Goal: Information Seeking & Learning: Learn about a topic

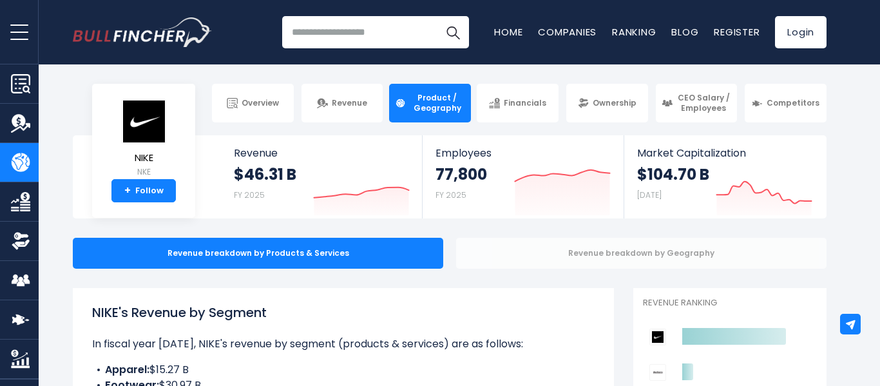
click at [546, 245] on div "Revenue breakdown by Geography" at bounding box center [641, 253] width 371 height 31
click at [543, 246] on div "Revenue breakdown by Geography" at bounding box center [641, 253] width 371 height 31
click at [530, 257] on div "Revenue breakdown by Geography" at bounding box center [641, 253] width 371 height 31
click at [512, 255] on div "Revenue breakdown by Geography" at bounding box center [641, 253] width 371 height 31
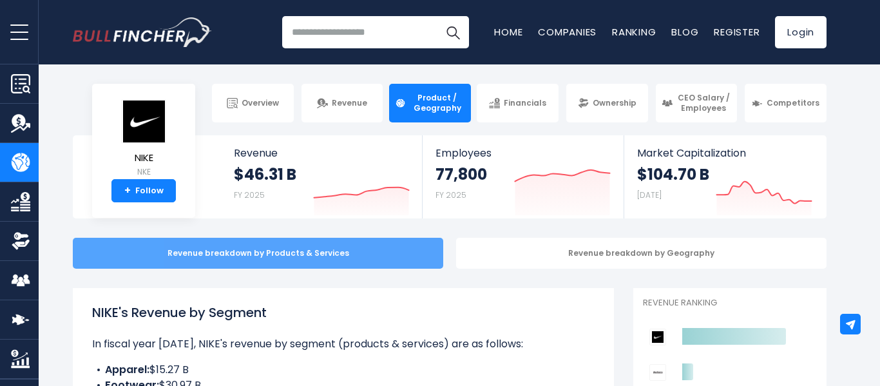
click at [385, 251] on div "Revenue breakdown by Products & Services" at bounding box center [258, 253] width 371 height 31
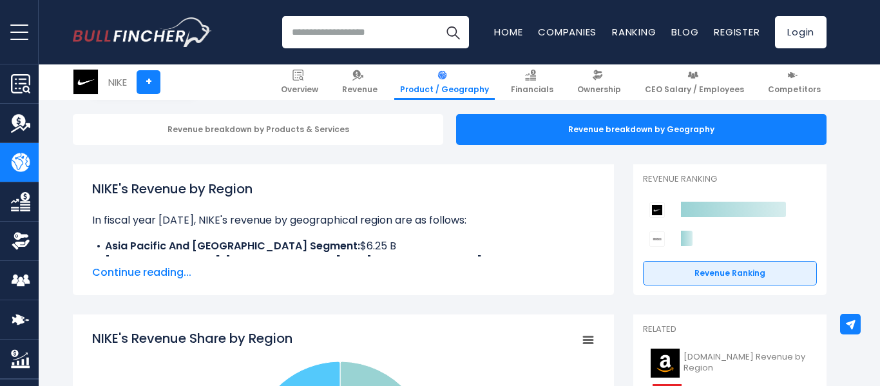
scroll to position [122, 0]
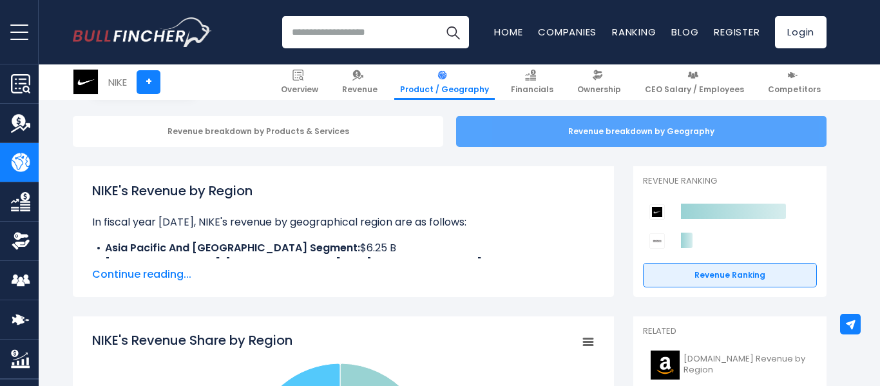
click at [494, 124] on div "Revenue breakdown by Geography" at bounding box center [641, 131] width 371 height 31
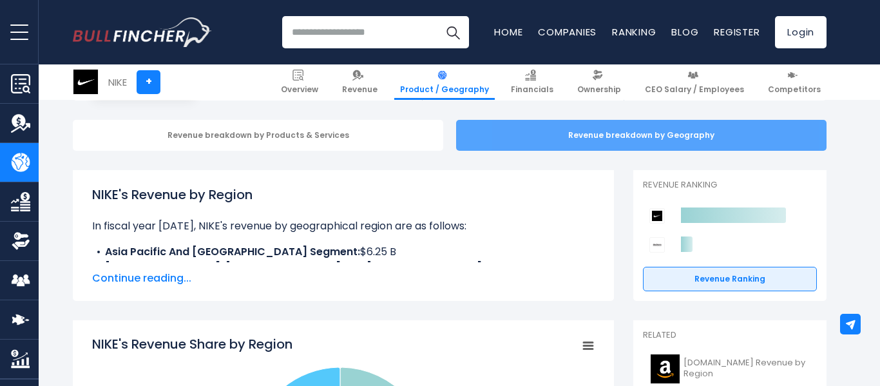
scroll to position [117, 0]
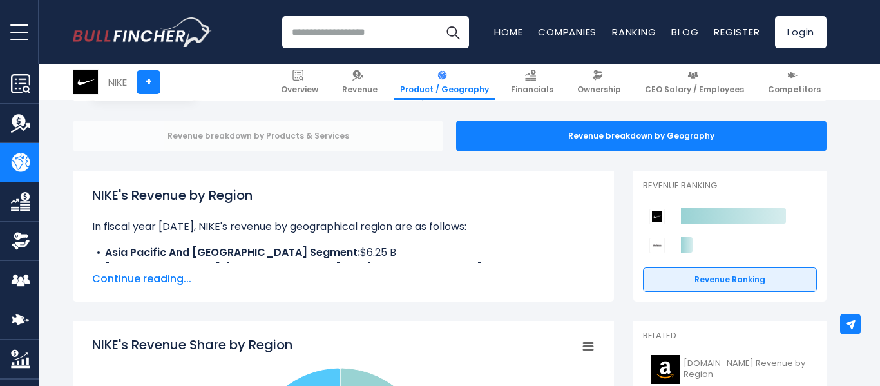
click at [412, 149] on div "Revenue breakdown by Products & Services" at bounding box center [258, 135] width 371 height 31
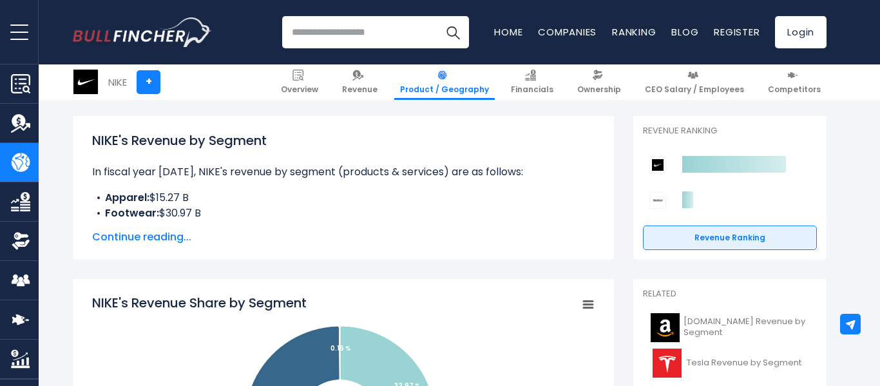
scroll to position [171, 0]
